Goal: Find specific page/section: Find specific page/section

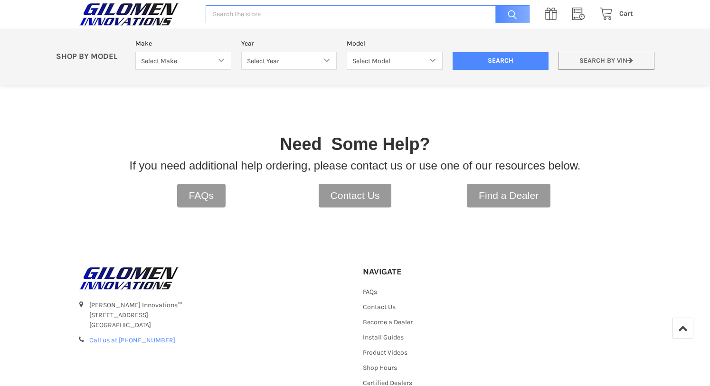
click at [603, 63] on link "Search by VIN" at bounding box center [606, 61] width 96 height 19
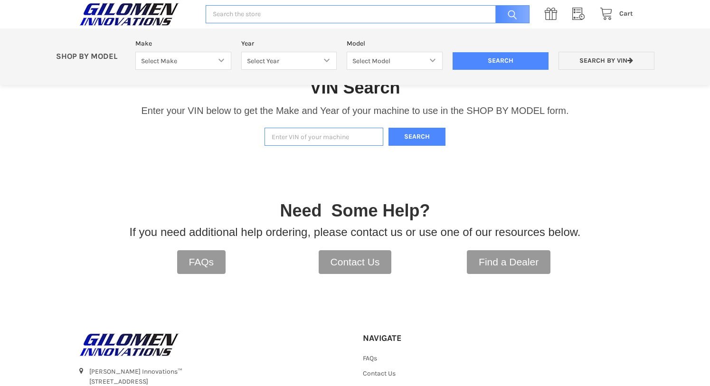
paste input "[US_VEHICLE_IDENTIFICATION_NUMBER]"
type input "[US_VEHICLE_IDENTIFICATION_NUMBER]"
click at [411, 135] on button "Search" at bounding box center [416, 137] width 57 height 19
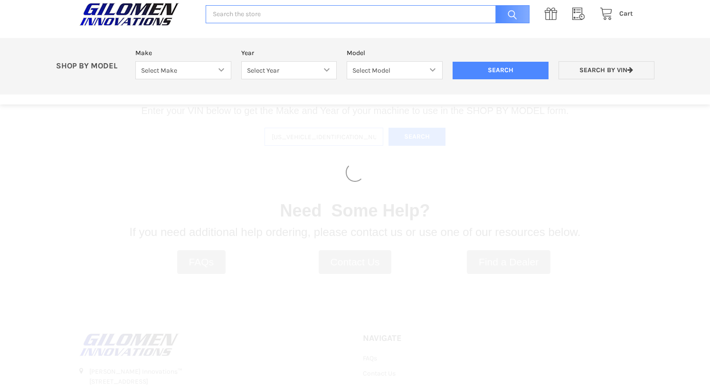
select select "690"
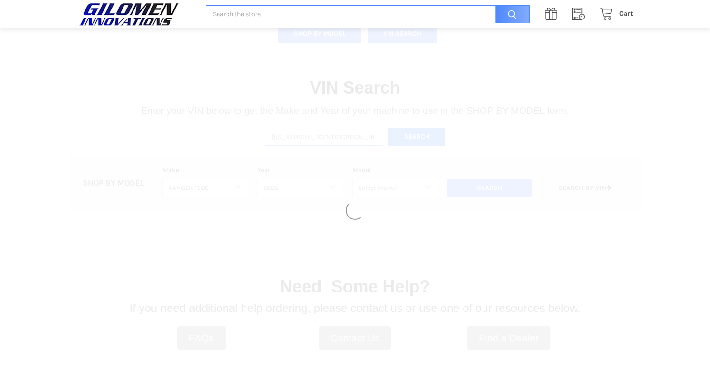
select select "692"
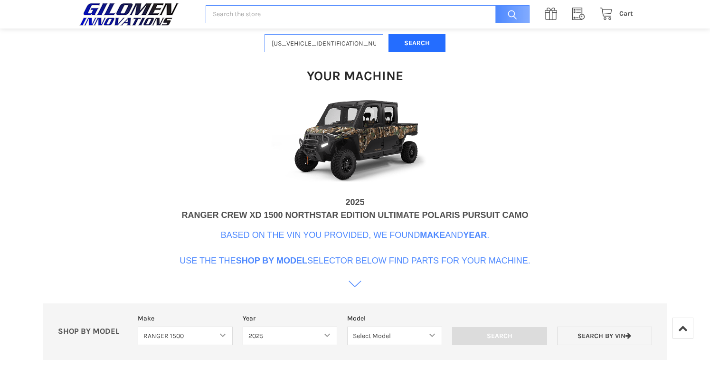
scroll to position [433, 0]
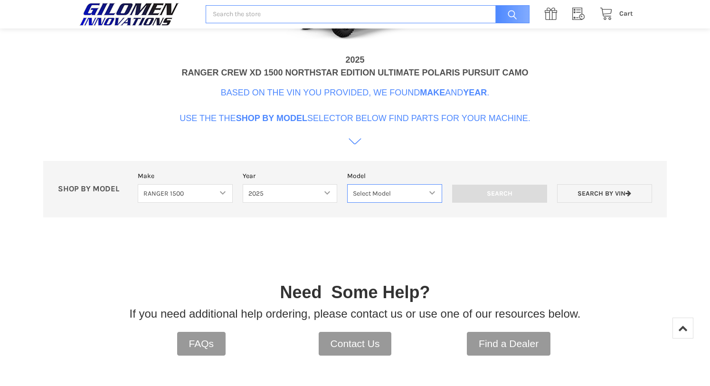
click at [433, 191] on select "Select Model RANGER XD 1500 RANGER XD 1500 NORTHSTAR" at bounding box center [394, 193] width 95 height 19
select select "696"
click at [347, 184] on select "Select Model RANGER XD 1500 RANGER XD 1500 NORTHSTAR" at bounding box center [394, 193] width 95 height 19
click at [515, 191] on input "Search" at bounding box center [499, 194] width 95 height 18
